Goal: Communication & Community: Connect with others

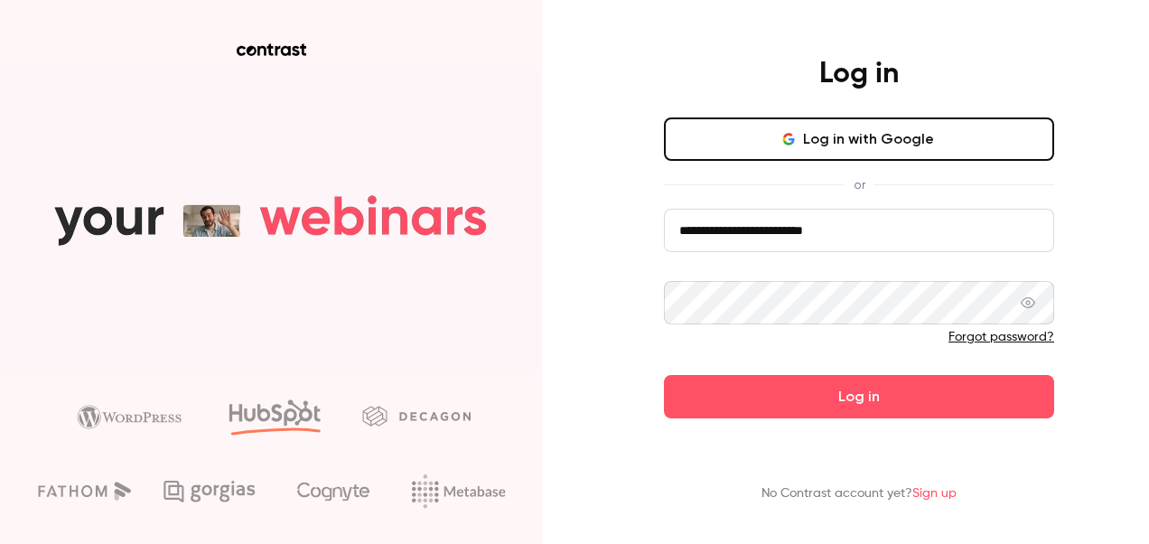
click at [664, 375] on button "Log in" at bounding box center [859, 396] width 390 height 43
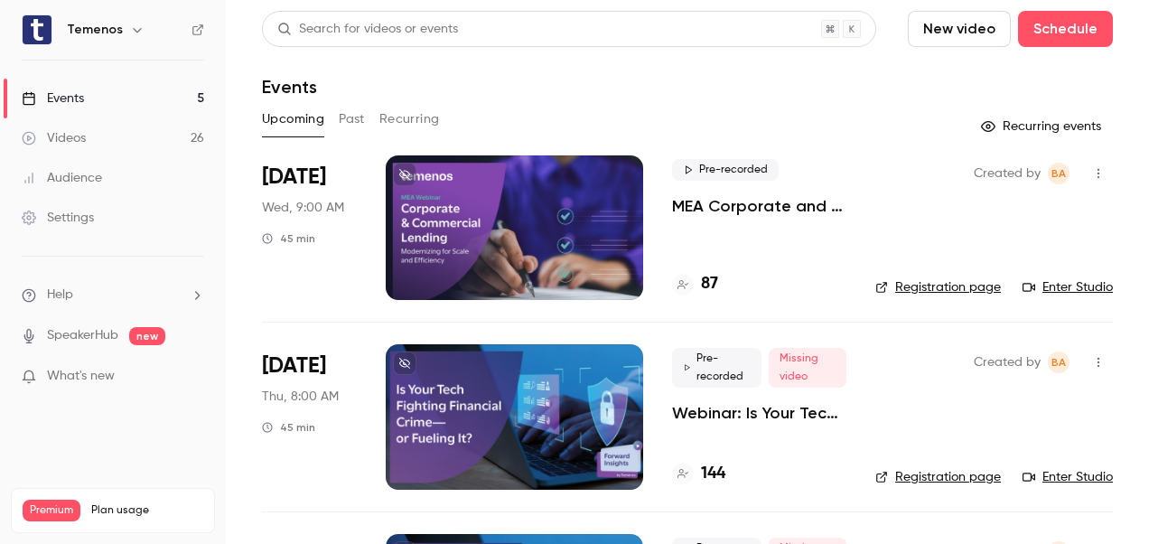
drag, startPoint x: 1087, startPoint y: 281, endPoint x: 1009, endPoint y: 247, distance: 84.9
click at [1009, 247] on div "Created by BA Registration page Enter Studio" at bounding box center [994, 227] width 238 height 145
click at [1084, 183] on button "button" at bounding box center [1098, 173] width 29 height 29
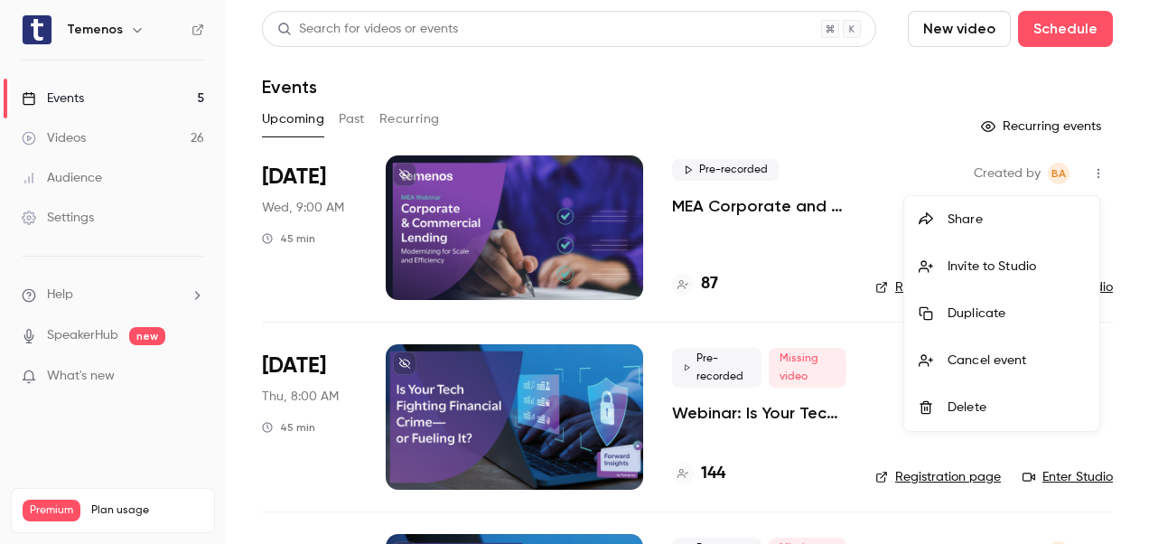
click at [823, 234] on div at bounding box center [574, 272] width 1149 height 544
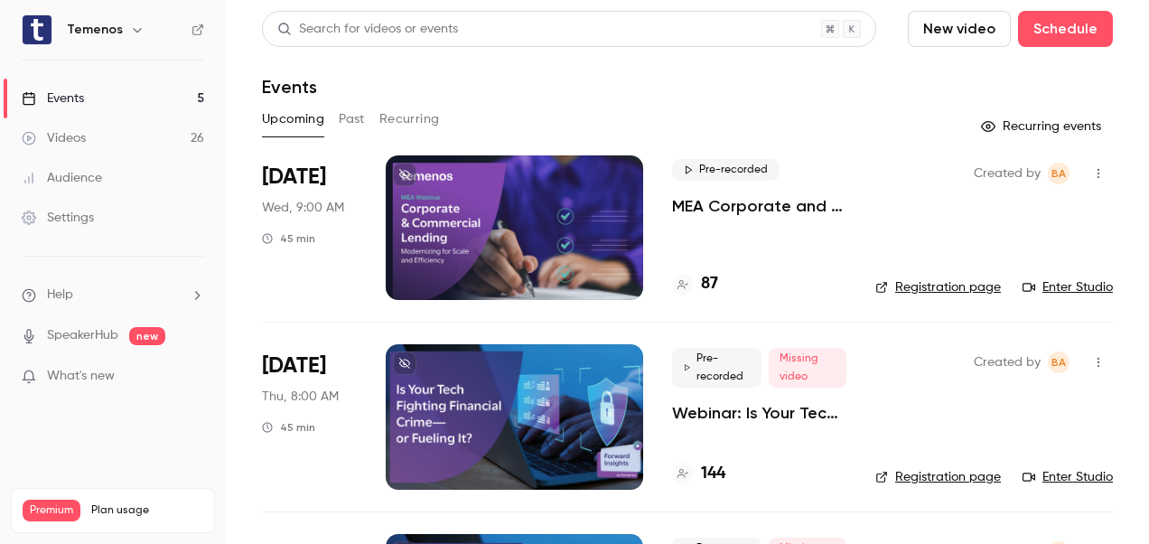
click at [1032, 290] on link "Enter Studio" at bounding box center [1068, 287] width 90 height 18
click at [1091, 176] on icon "button" at bounding box center [1098, 173] width 14 height 13
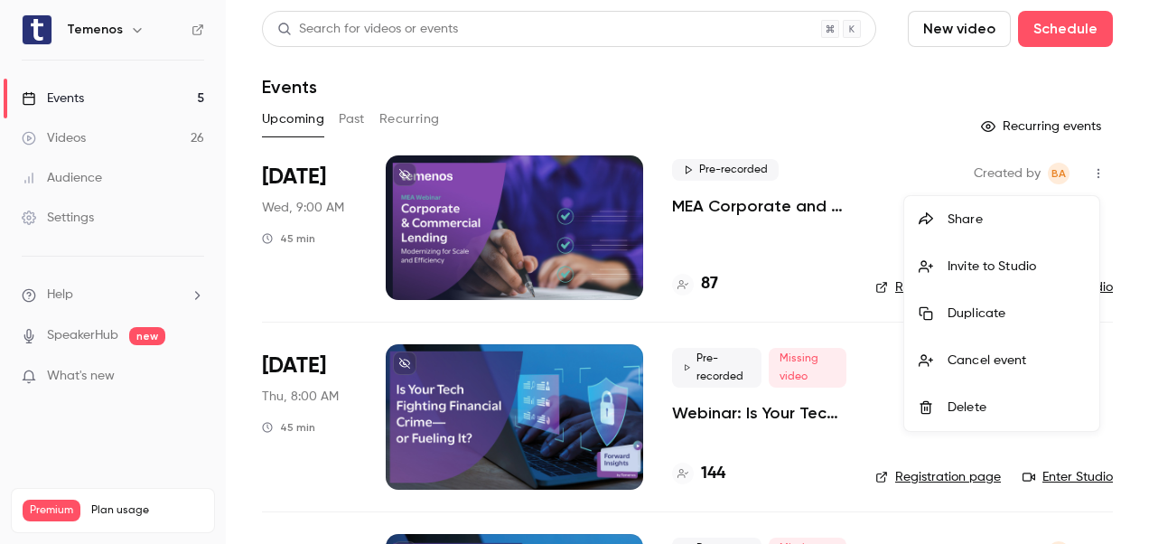
click at [1041, 262] on div "Invite to Studio" at bounding box center [1016, 266] width 137 height 18
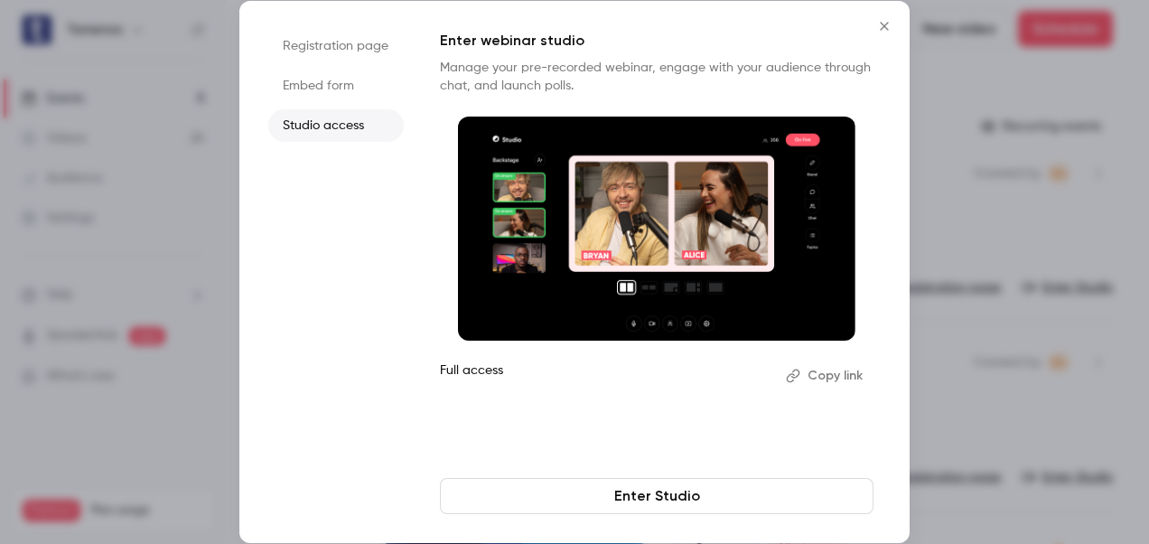
click at [824, 375] on button "Copy link" at bounding box center [826, 375] width 95 height 29
click at [668, 495] on link "Enter Studio" at bounding box center [657, 496] width 434 height 36
click at [833, 374] on button "Copy link" at bounding box center [826, 375] width 95 height 29
click at [879, 24] on icon "Close" at bounding box center [884, 26] width 22 height 14
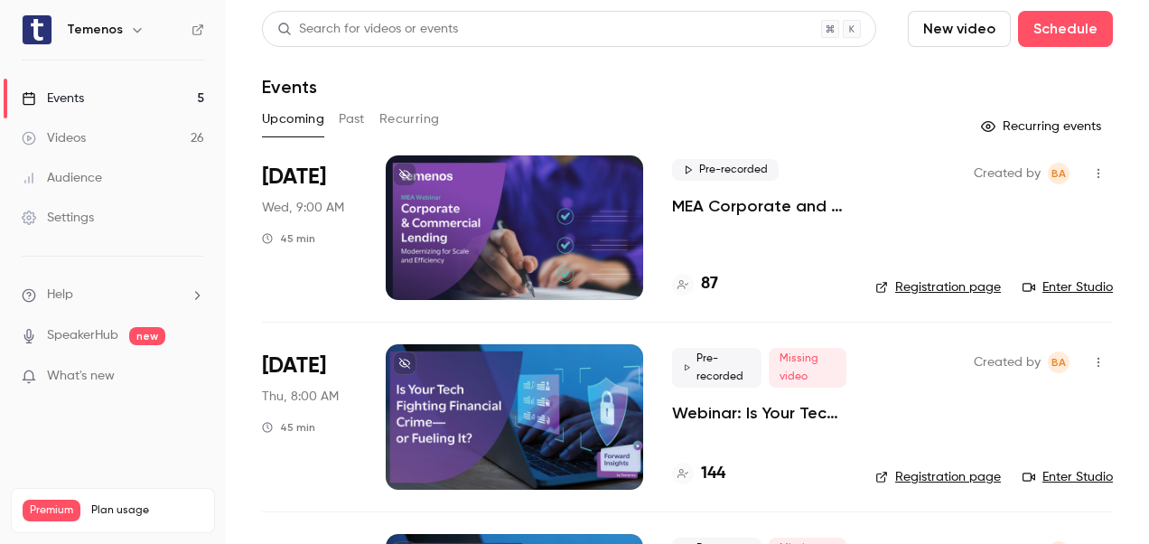
click at [1061, 291] on link "Enter Studio" at bounding box center [1068, 287] width 90 height 18
